Goal: Transaction & Acquisition: Purchase product/service

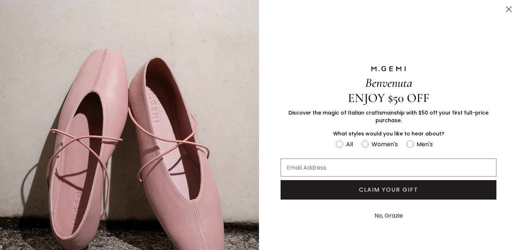
click at [508, 8] on icon "Close dialog" at bounding box center [509, 9] width 13 height 13
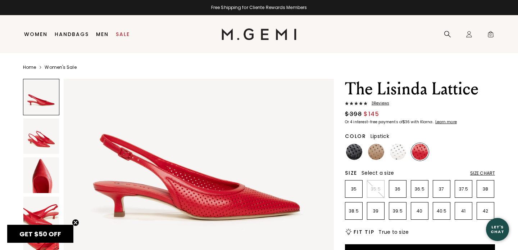
click at [46, 138] on img at bounding box center [41, 136] width 36 height 36
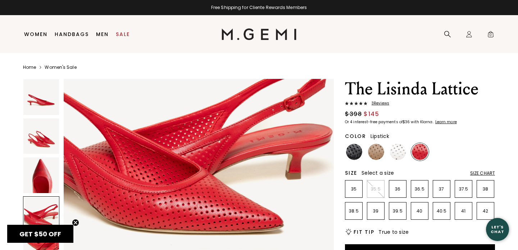
scroll to position [905, 0]
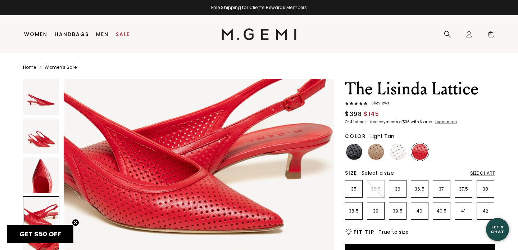
click at [376, 152] on img at bounding box center [376, 152] width 16 height 16
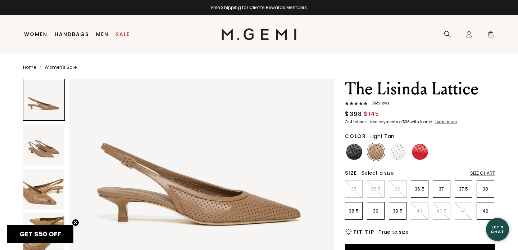
scroll to position [74, 0]
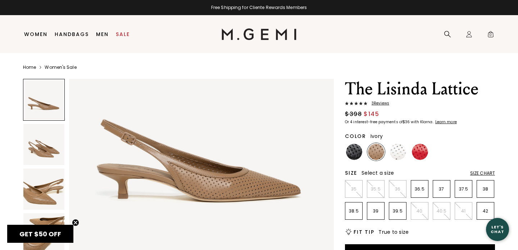
click at [399, 148] on img at bounding box center [398, 152] width 16 height 16
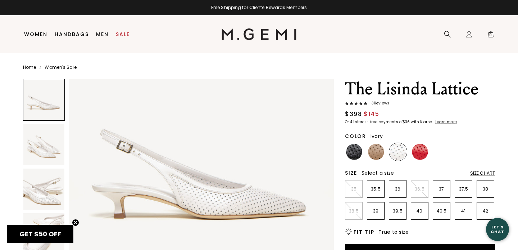
scroll to position [61, 0]
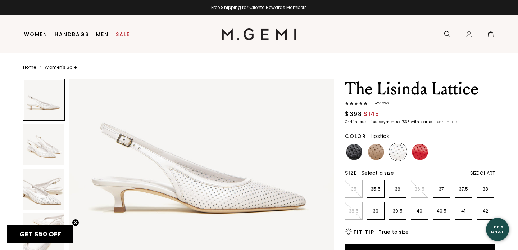
click at [417, 153] on img at bounding box center [420, 152] width 16 height 16
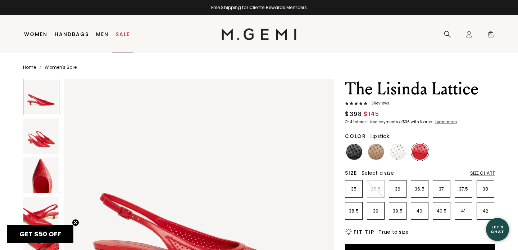
click at [122, 33] on link "Sale" at bounding box center [123, 34] width 14 height 6
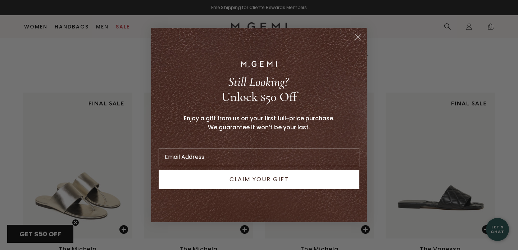
click at [359, 37] on circle "Close dialog" at bounding box center [358, 37] width 12 height 12
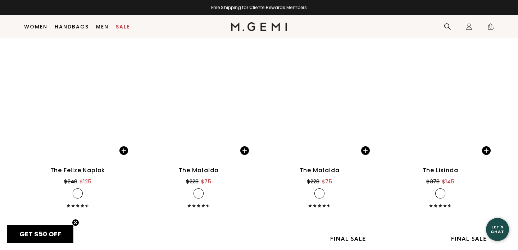
scroll to position [2845, 0]
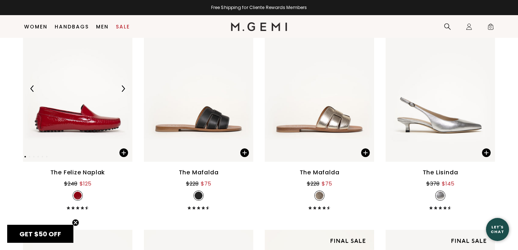
click at [121, 87] on img at bounding box center [123, 88] width 6 height 6
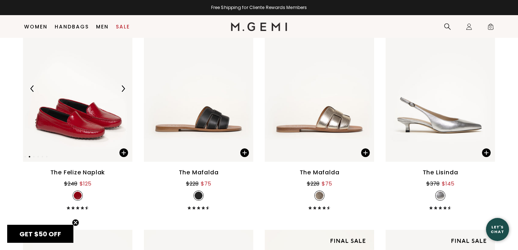
click at [122, 88] on img at bounding box center [123, 88] width 6 height 6
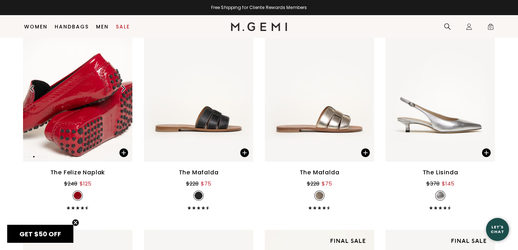
click at [122, 89] on img at bounding box center [123, 88] width 6 height 6
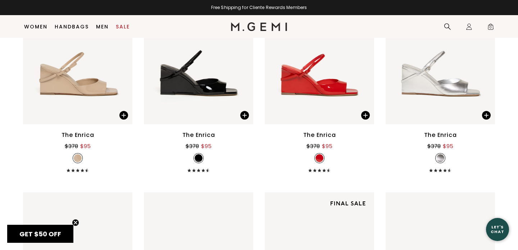
scroll to position [3525, 0]
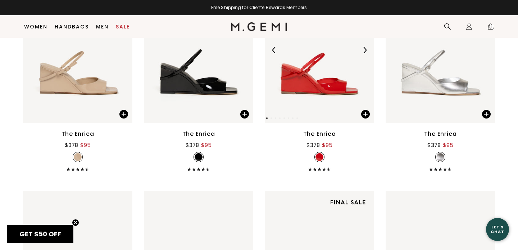
click at [320, 99] on img at bounding box center [319, 50] width 109 height 146
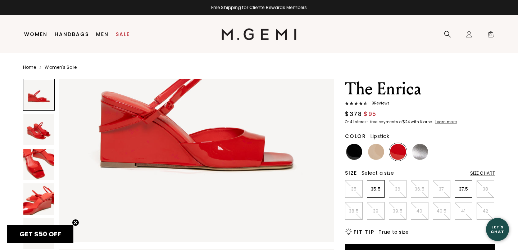
click at [41, 161] on img at bounding box center [38, 164] width 31 height 31
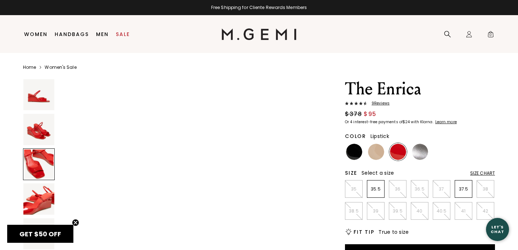
scroll to position [693, 0]
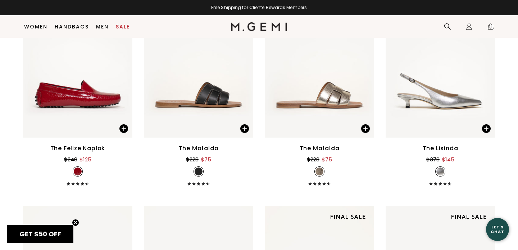
scroll to position [2871, 0]
